Goal: Check status: Check status

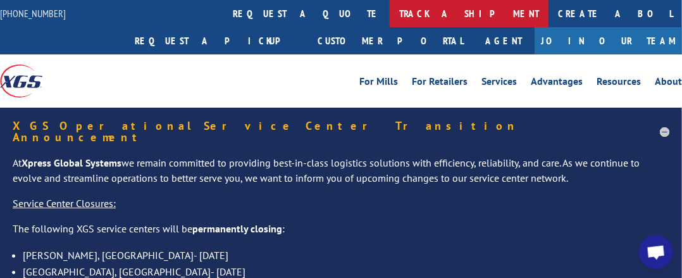
click at [390, 8] on link "track a shipment" at bounding box center [469, 13] width 159 height 27
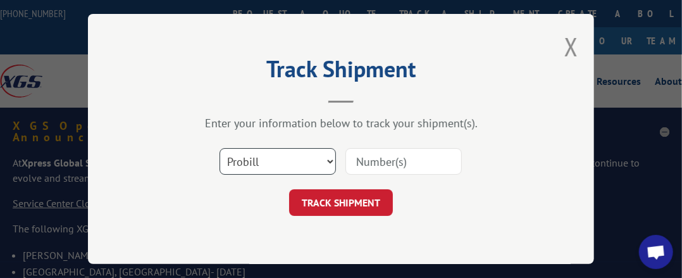
click at [266, 151] on select "Select category... Probill BOL PO" at bounding box center [277, 161] width 116 height 27
select select "bol"
click at [219, 148] on select "Select category... Probill BOL PO" at bounding box center [277, 161] width 116 height 27
click at [269, 151] on select "Select category... Probill BOL PO" at bounding box center [277, 161] width 116 height 27
click at [219, 148] on select "Select category... Probill BOL PO" at bounding box center [277, 161] width 116 height 27
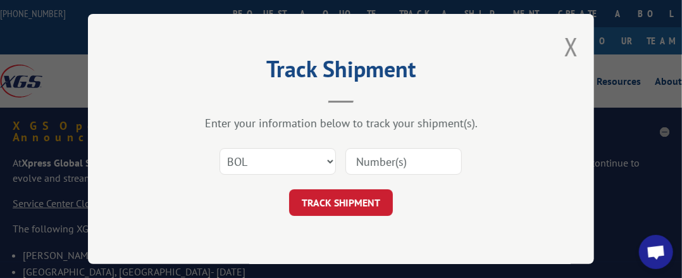
click at [393, 151] on input at bounding box center [403, 161] width 116 height 27
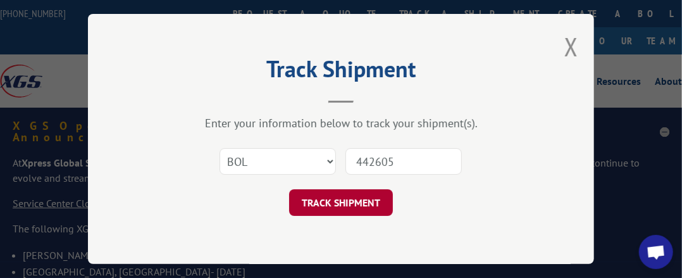
type input "442605"
click at [341, 194] on button "TRACK SHIPMENT" at bounding box center [341, 202] width 104 height 27
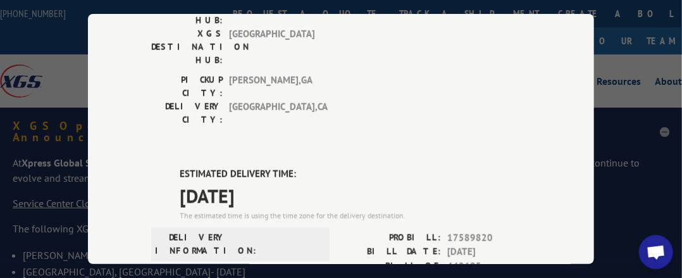
scroll to position [508, 0]
